Goal: Book appointment/travel/reservation

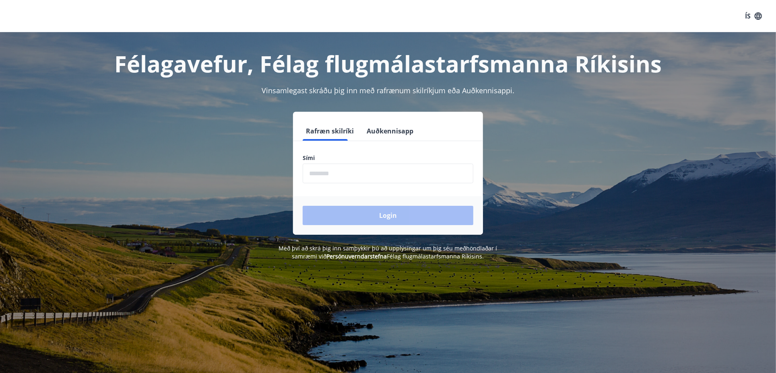
click at [375, 174] on input "phone" at bounding box center [388, 174] width 171 height 20
type input "********"
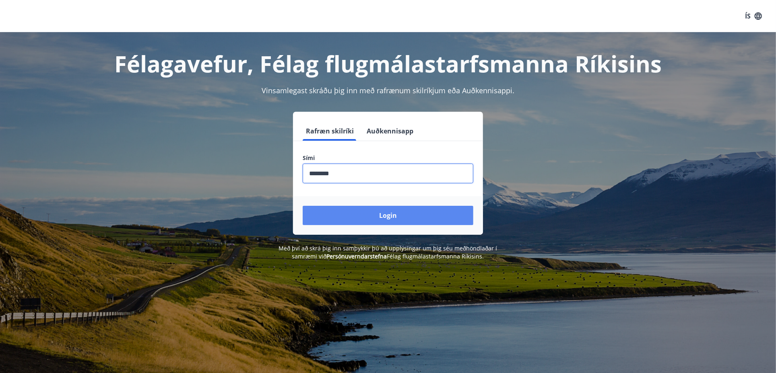
click at [389, 216] on button "Login" at bounding box center [388, 215] width 171 height 19
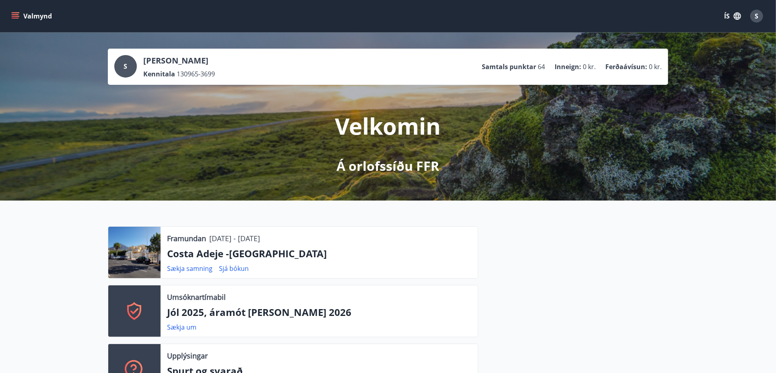
click at [15, 15] on icon "menu" at bounding box center [15, 16] width 8 height 8
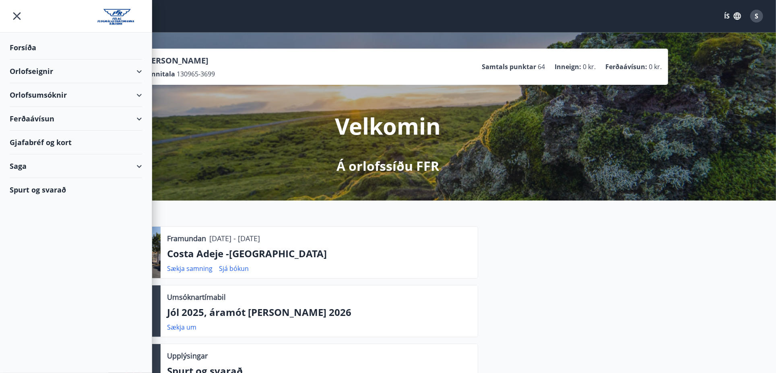
click at [67, 68] on div "Orlofseignir" at bounding box center [76, 72] width 132 height 24
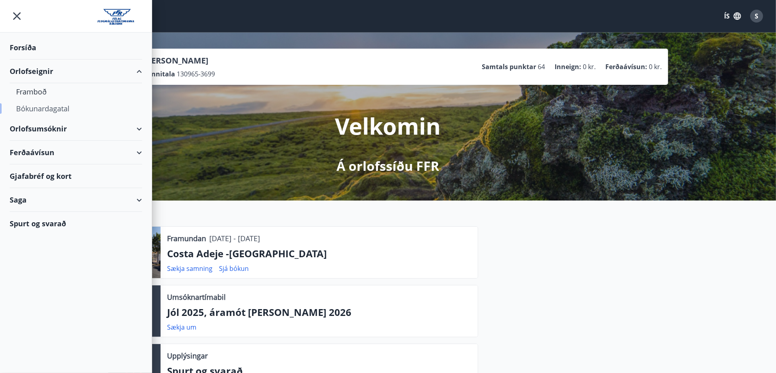
click at [42, 107] on div "Bókunardagatal" at bounding box center [75, 108] width 119 height 17
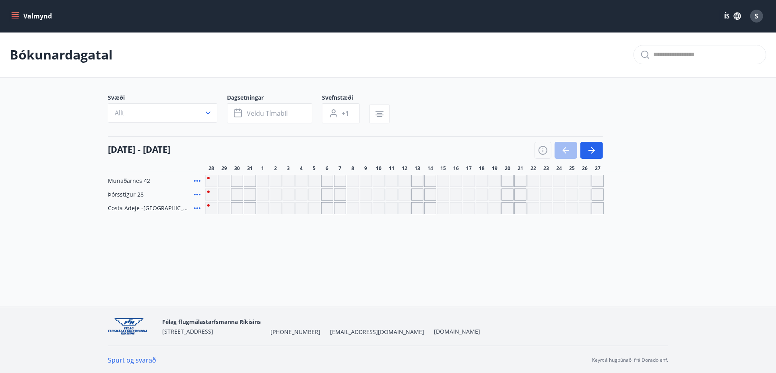
click at [225, 180] on div "Gráir dagar eru ekki bókanlegir" at bounding box center [224, 181] width 12 height 12
click at [300, 142] on div "[DATE] - [DATE]" at bounding box center [355, 147] width 495 height 23
click at [15, 13] on icon "menu" at bounding box center [16, 12] width 9 height 1
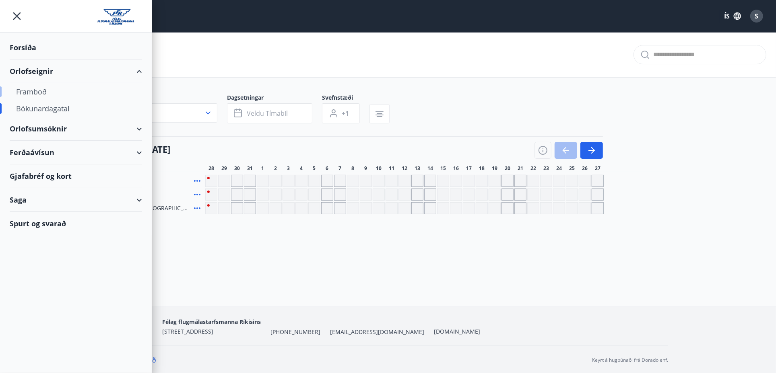
click at [39, 89] on div "Framboð" at bounding box center [75, 91] width 119 height 17
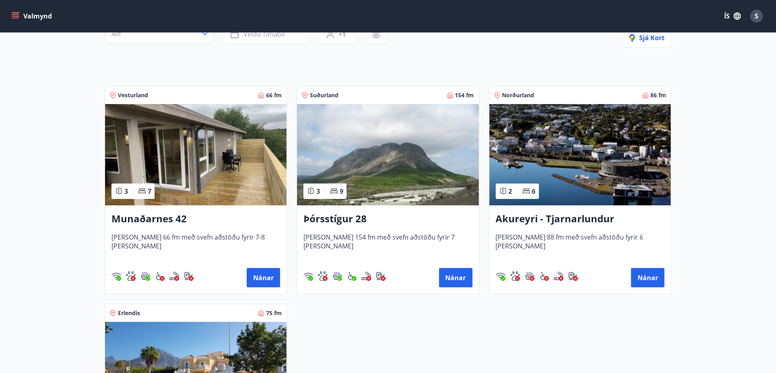
scroll to position [80, 0]
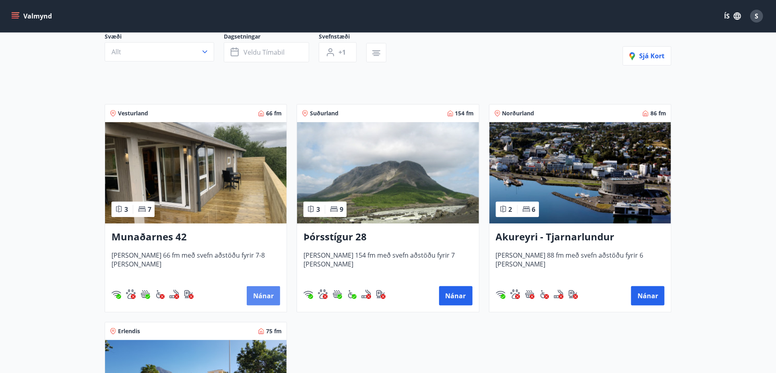
click at [264, 293] on button "Nánar" at bounding box center [263, 295] width 33 height 19
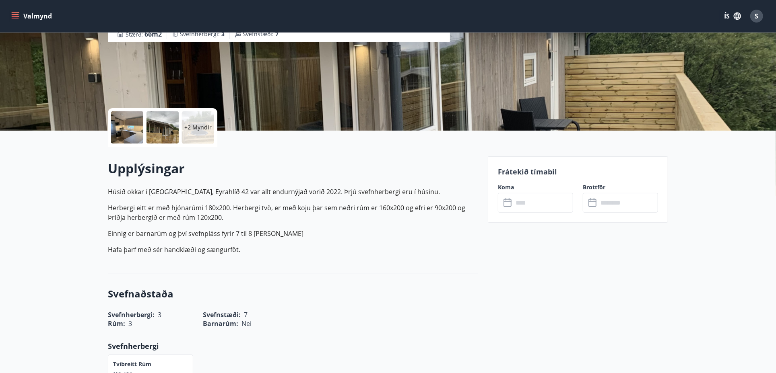
scroll to position [120, 0]
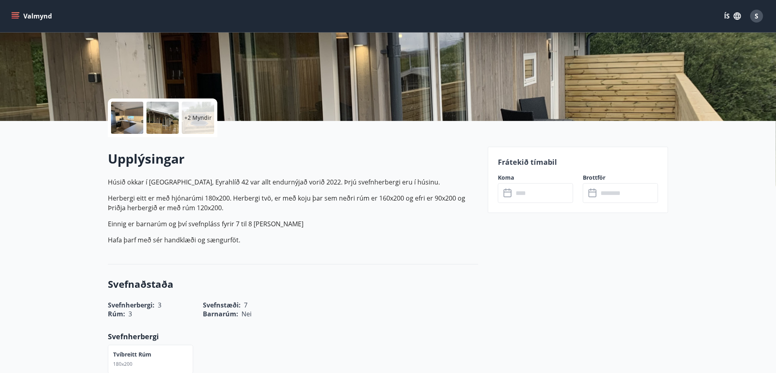
click at [530, 189] on input "text" at bounding box center [543, 193] width 60 height 20
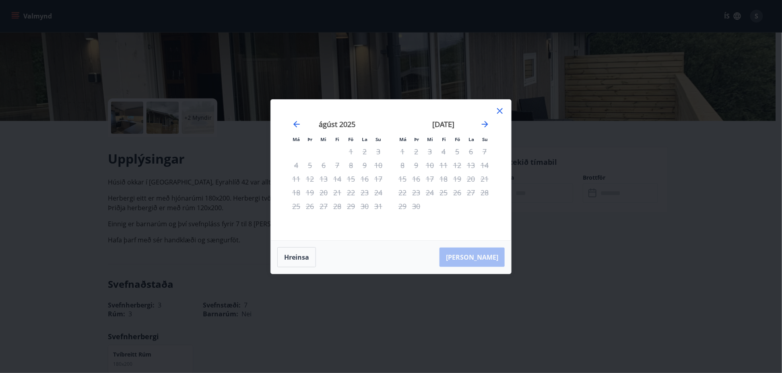
click at [497, 110] on icon at bounding box center [500, 111] width 10 height 10
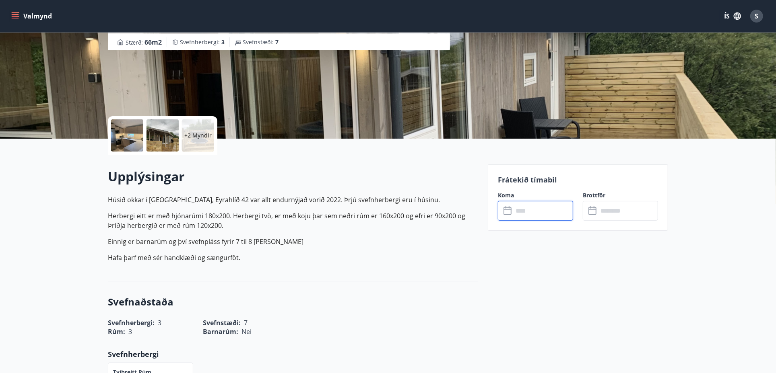
scroll to position [0, 0]
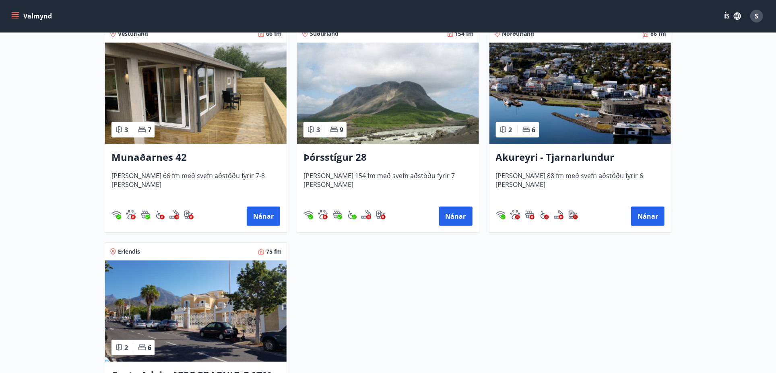
scroll to position [161, 0]
click at [384, 76] on img at bounding box center [387, 92] width 181 height 101
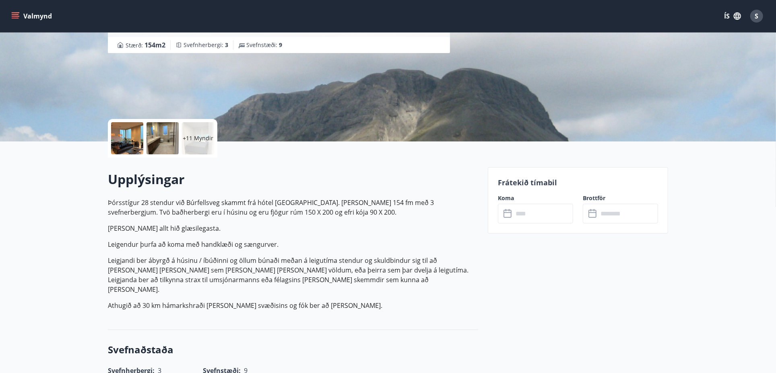
scroll to position [201, 0]
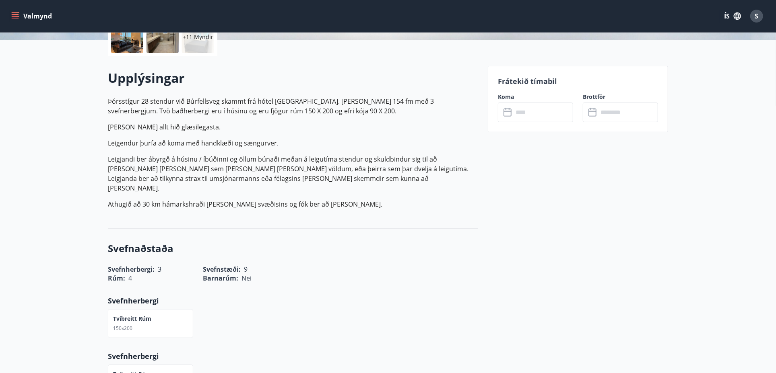
click at [510, 114] on icon at bounding box center [508, 113] width 10 height 10
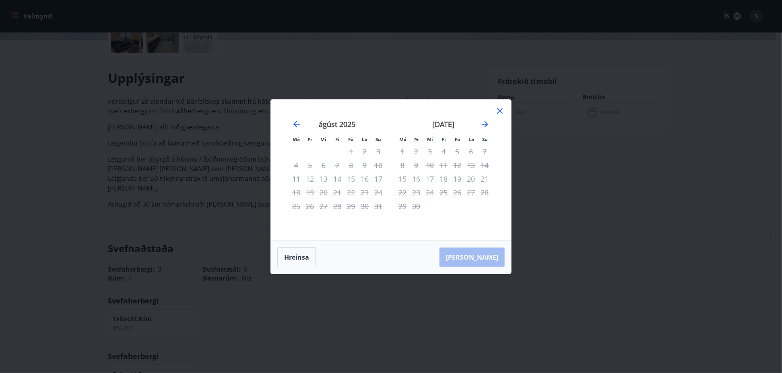
click at [500, 111] on icon at bounding box center [499, 110] width 1 height 1
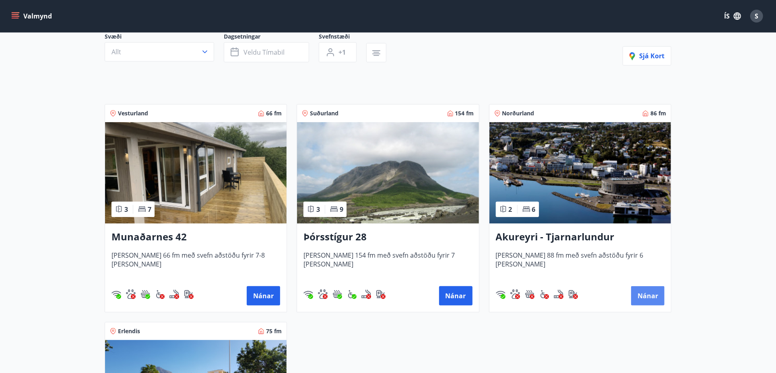
click at [651, 292] on button "Nánar" at bounding box center [647, 295] width 33 height 19
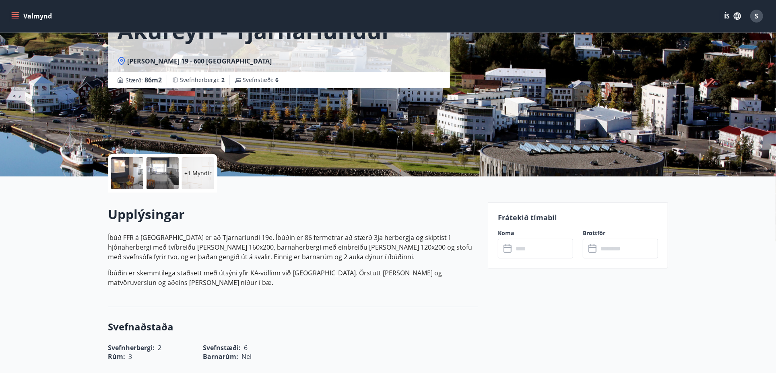
scroll to position [120, 0]
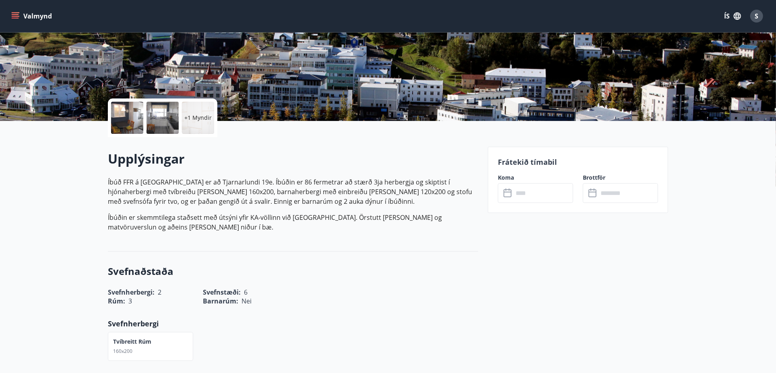
click at [515, 191] on input "text" at bounding box center [543, 193] width 60 height 20
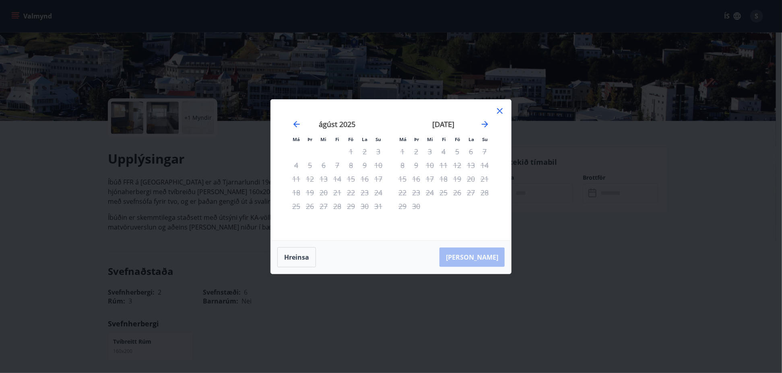
click at [498, 109] on icon at bounding box center [500, 111] width 6 height 6
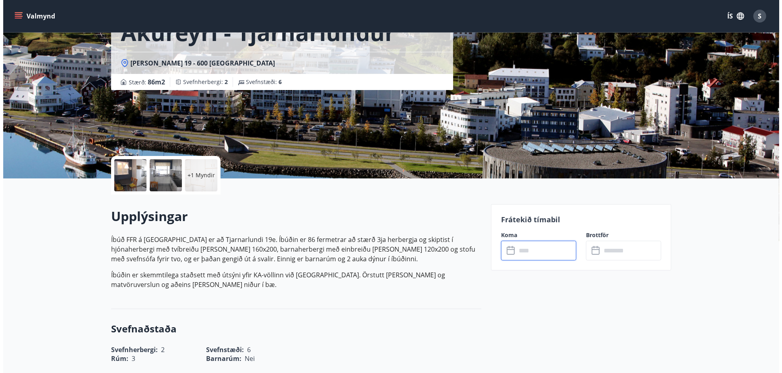
scroll to position [0, 0]
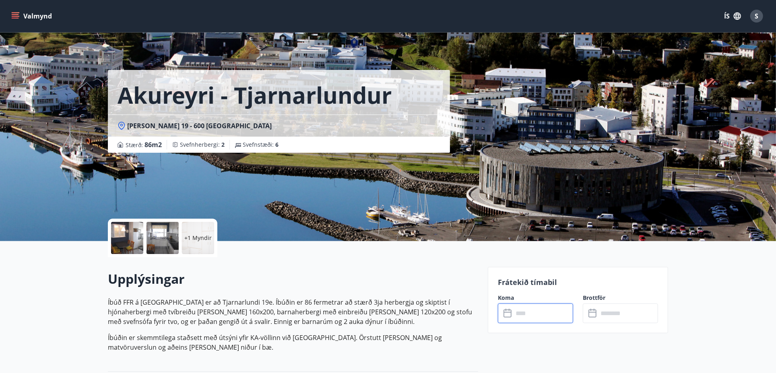
click at [750, 18] on div "S" at bounding box center [756, 16] width 13 height 13
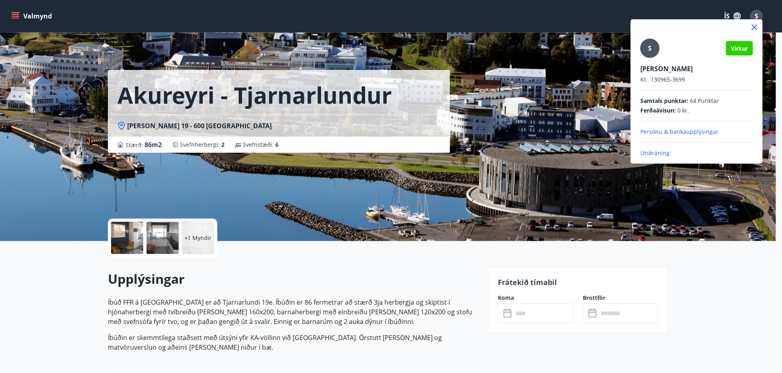
click at [649, 152] on p "Útskráning" at bounding box center [696, 153] width 113 height 8
